Goal: Obtain resource: Obtain resource

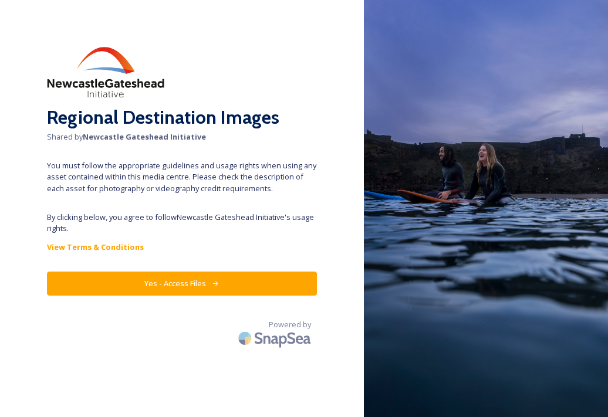
click at [193, 302] on div "Regional Destination Images Shared by Newcastle Gateshead Initiative You must f…" at bounding box center [182, 208] width 364 height 323
click at [179, 273] on button "Yes - Access Files" at bounding box center [182, 284] width 270 height 24
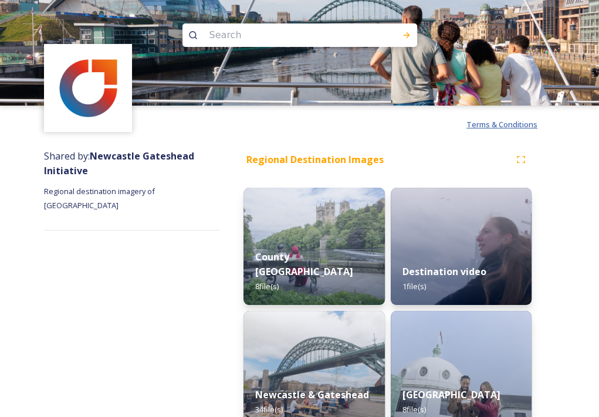
click at [509, 120] on span "Terms & Conditions" at bounding box center [502, 124] width 71 height 11
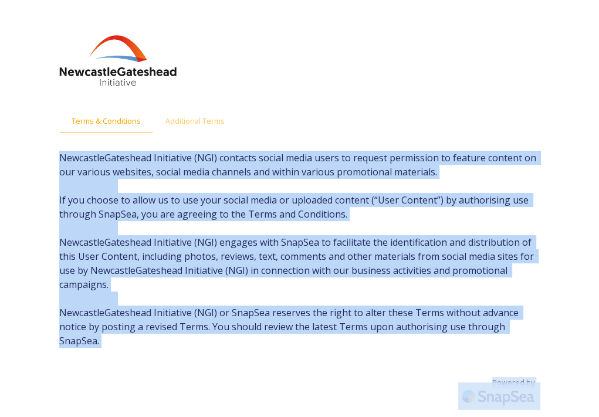
scroll to position [23, 0]
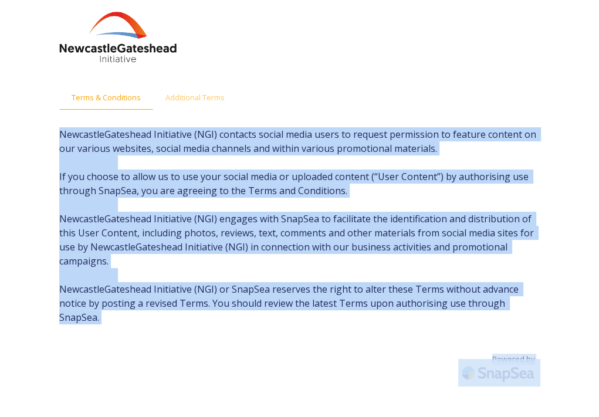
drag, startPoint x: 57, startPoint y: 149, endPoint x: 370, endPoint y: 448, distance: 433.0
click at [370, 417] on html "Terms & Conditions Additional Terms NewcastleGateshead Initiative (NGI) contact…" at bounding box center [299, 197] width 599 height 441
